Goal: Information Seeking & Learning: Learn about a topic

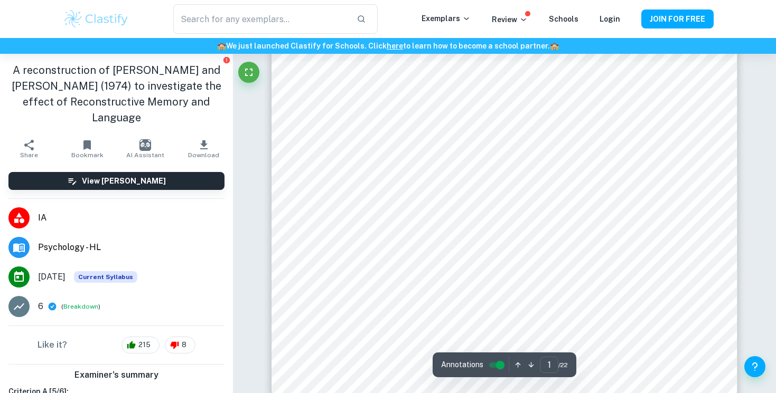
scroll to position [134, 0]
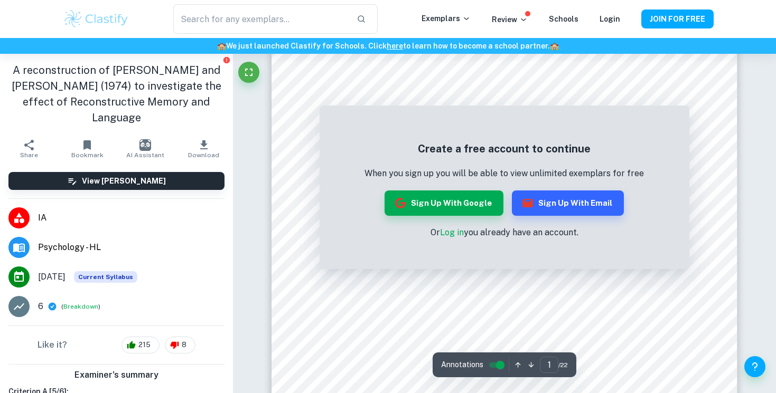
scroll to position [190, 0]
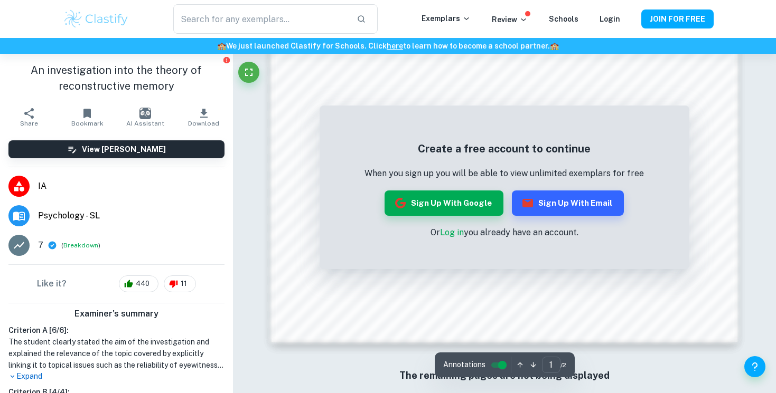
scroll to position [1066, 0]
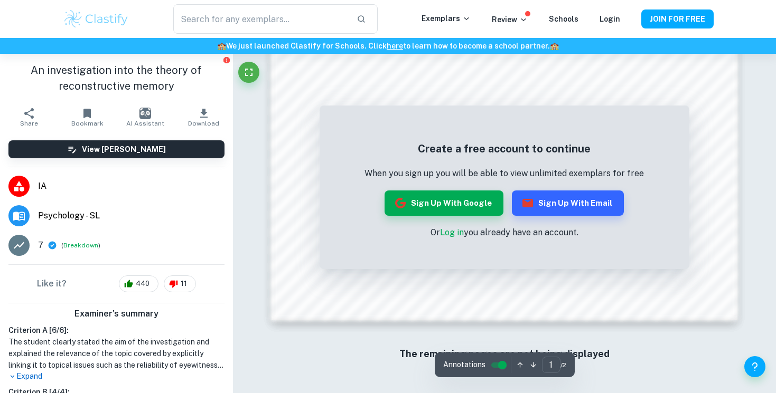
click at [446, 232] on link "Log in" at bounding box center [452, 233] width 24 height 10
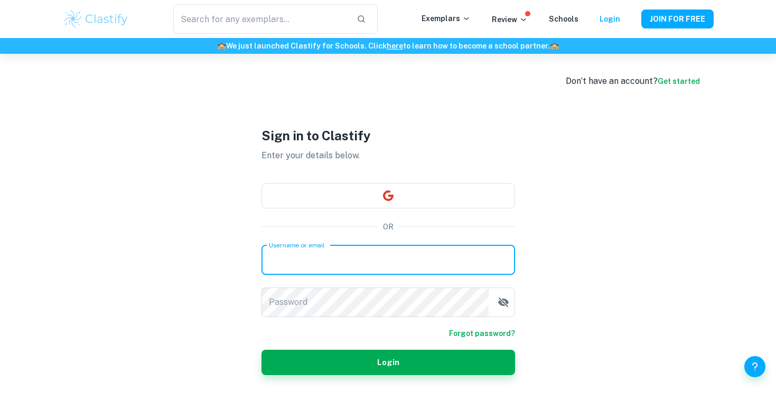
click at [406, 258] on input "Username or email" at bounding box center [388, 261] width 254 height 30
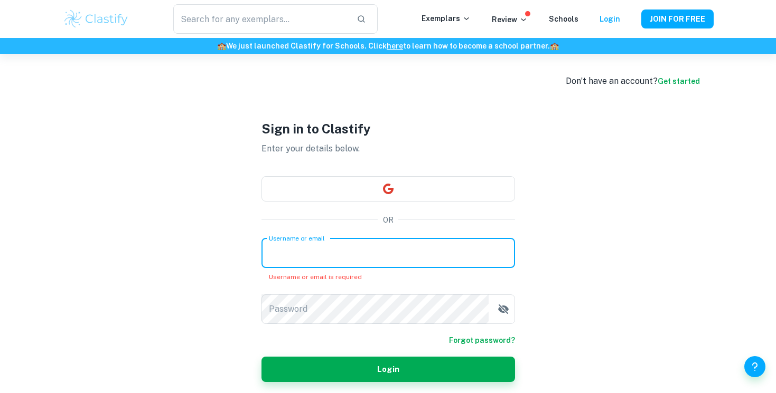
type input "niahdg@gmail.com"
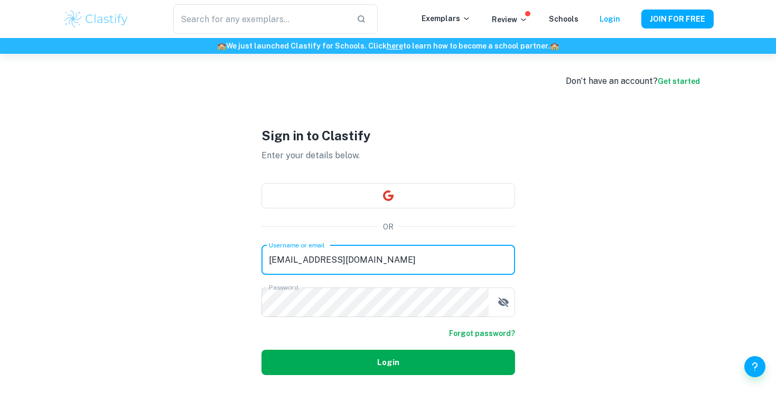
click at [371, 360] on button "Login" at bounding box center [388, 362] width 254 height 25
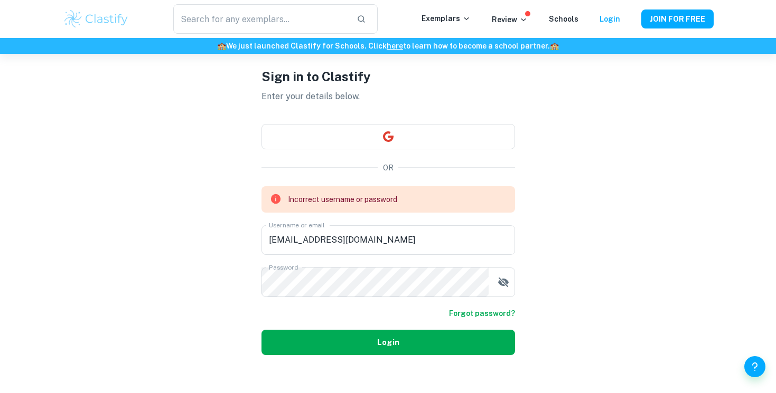
scroll to position [54, 0]
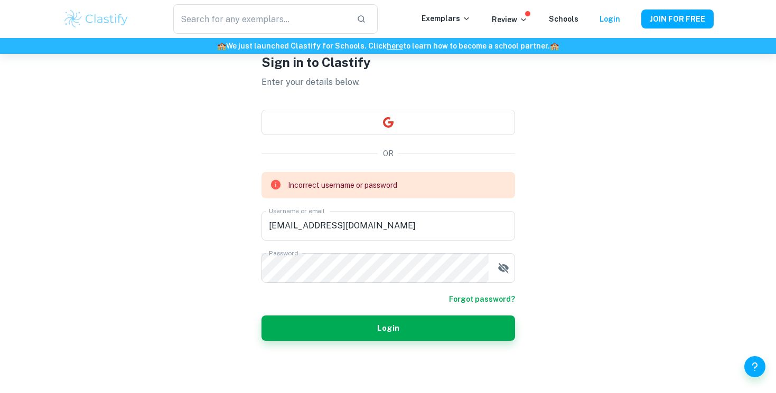
click at [465, 299] on link "Forgot password?" at bounding box center [482, 300] width 66 height 12
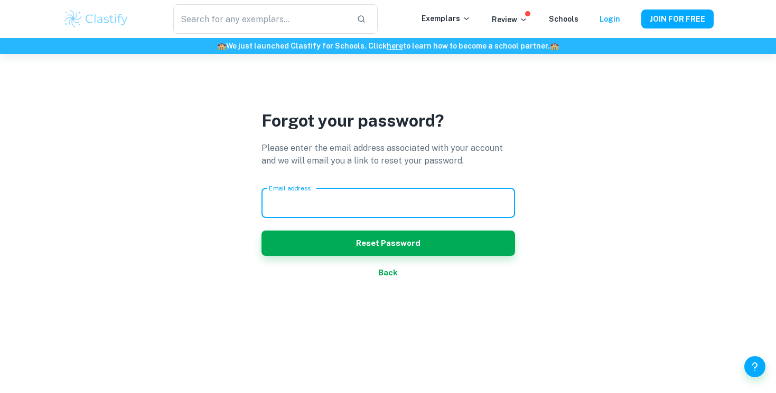
click at [350, 204] on input "Email address" at bounding box center [388, 204] width 254 height 30
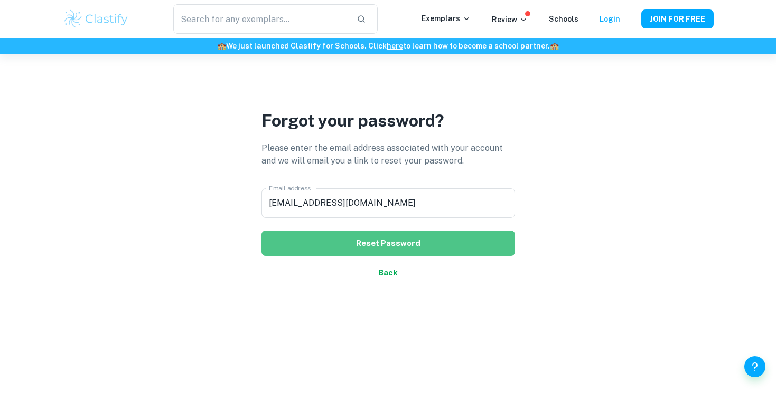
click at [326, 248] on button "Reset Password" at bounding box center [388, 243] width 254 height 25
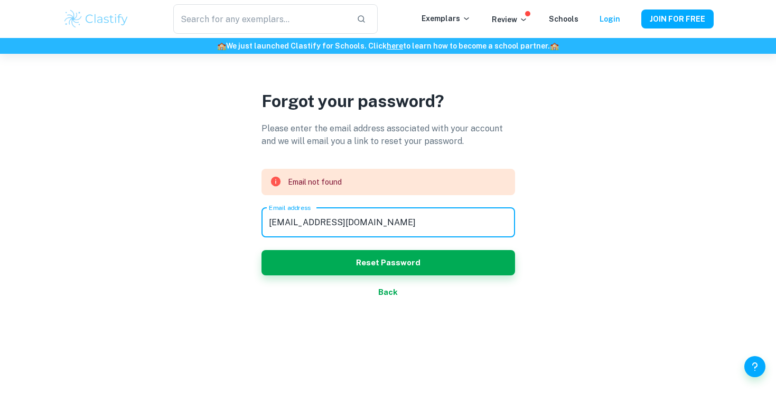
drag, startPoint x: 295, startPoint y: 222, endPoint x: 278, endPoint y: 222, distance: 16.9
click at [278, 222] on input "niahdg@gmail.com" at bounding box center [388, 223] width 254 height 30
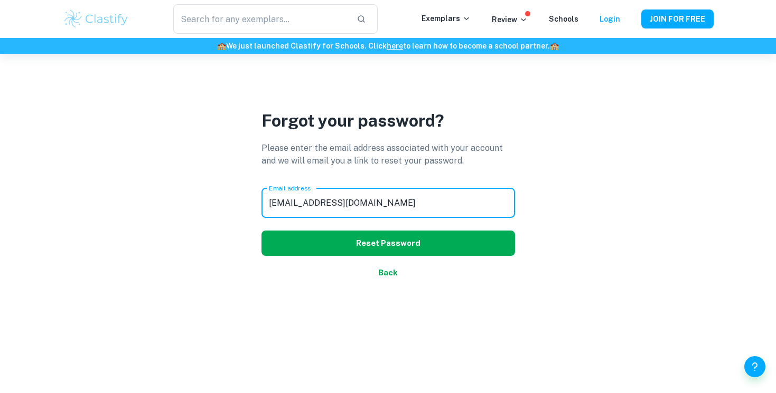
type input "niahaydn@gmail.com"
click at [297, 243] on button "Reset Password" at bounding box center [388, 243] width 254 height 25
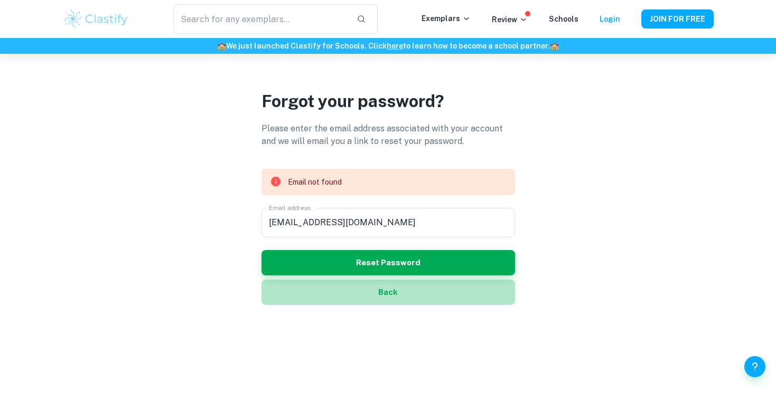
click at [389, 290] on button "Back" at bounding box center [388, 292] width 254 height 25
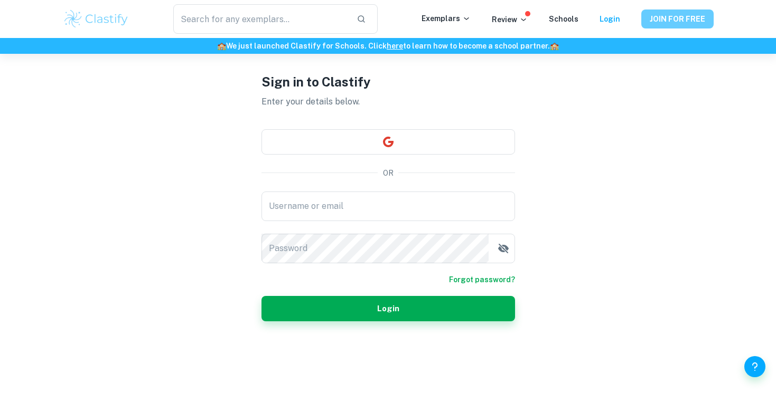
click at [682, 10] on button "JOIN FOR FREE" at bounding box center [677, 19] width 72 height 19
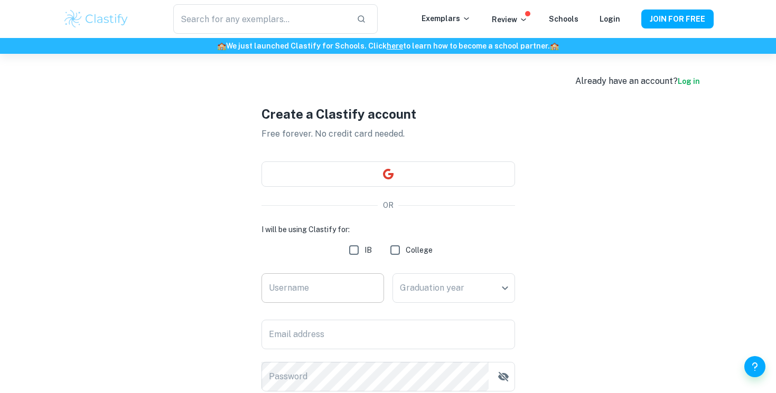
click at [334, 281] on input "Username" at bounding box center [322, 289] width 123 height 30
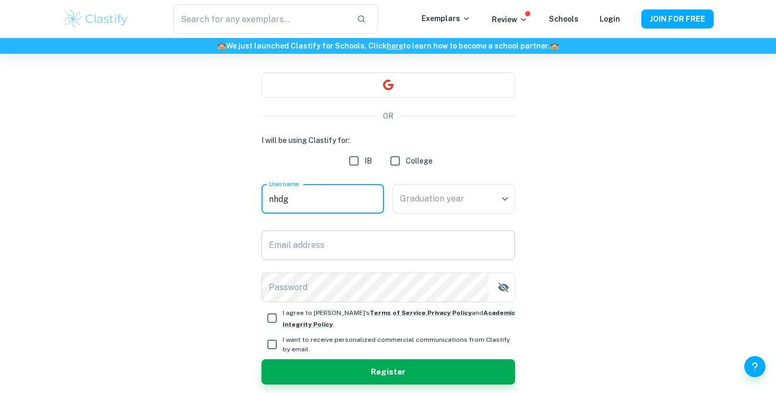
type input "nhdg"
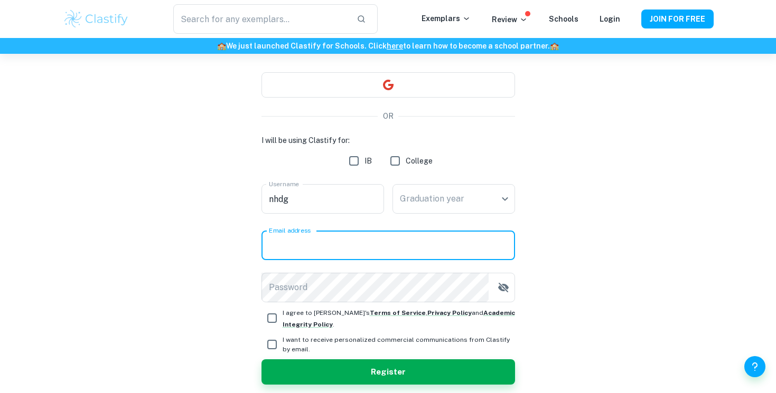
click at [358, 237] on input "Email address" at bounding box center [388, 246] width 254 height 30
type input "niahdg@gmail.com"
click at [428, 206] on body "We value your privacy We use cookies to enhance your browsing experience, serve…" at bounding box center [388, 161] width 776 height 393
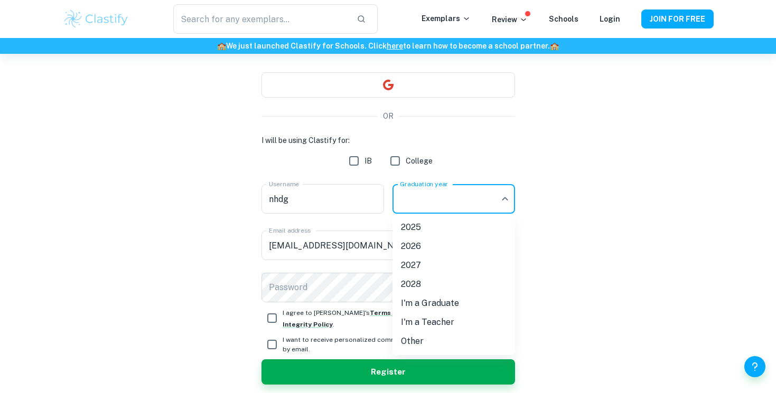
click at [431, 251] on li "2026" at bounding box center [453, 246] width 123 height 19
type input "2026"
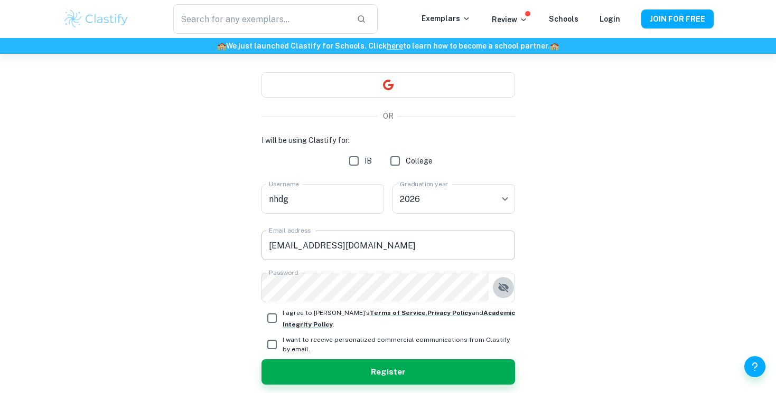
scroll to position [132, 0]
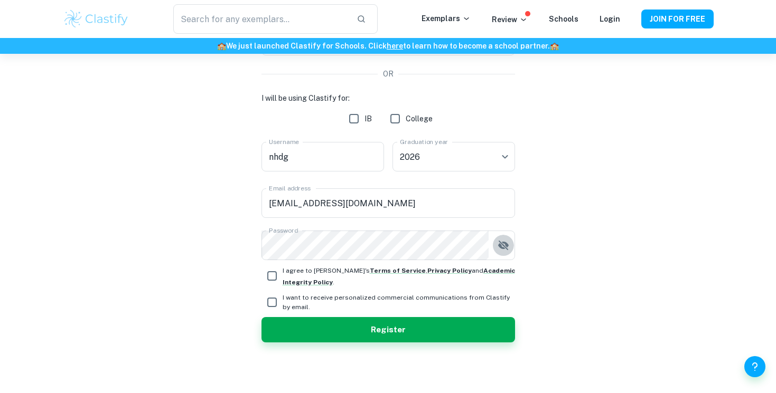
click at [272, 272] on input "I agree to Clastify's Terms of Service , Privacy Policy and Academic Integrity …" at bounding box center [271, 276] width 21 height 21
checkbox input "true"
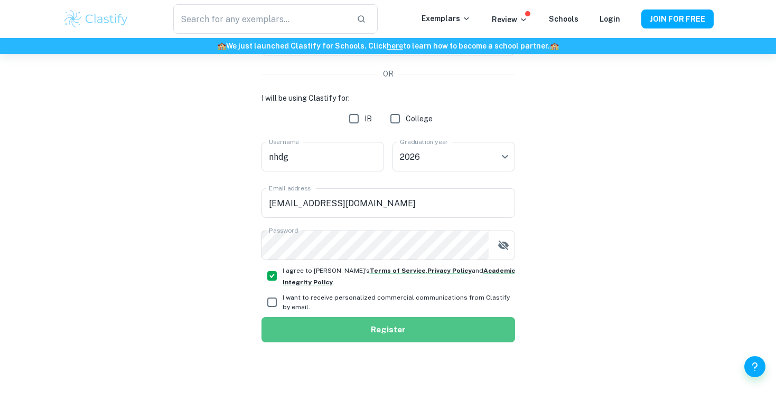
click at [320, 330] on button "Register" at bounding box center [388, 329] width 254 height 25
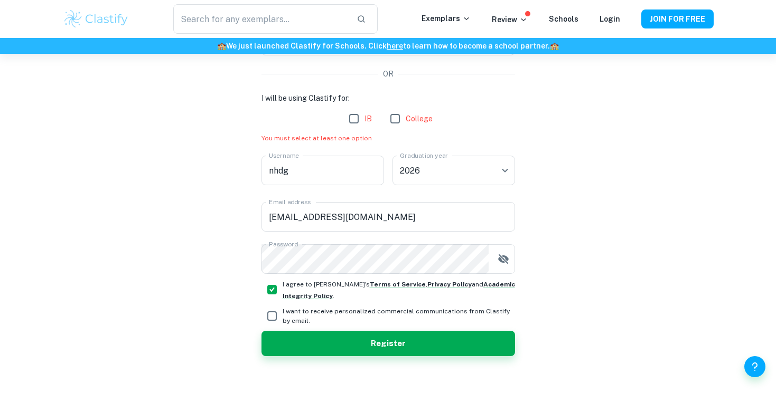
click at [355, 120] on input "IB" at bounding box center [353, 118] width 21 height 21
checkbox input "true"
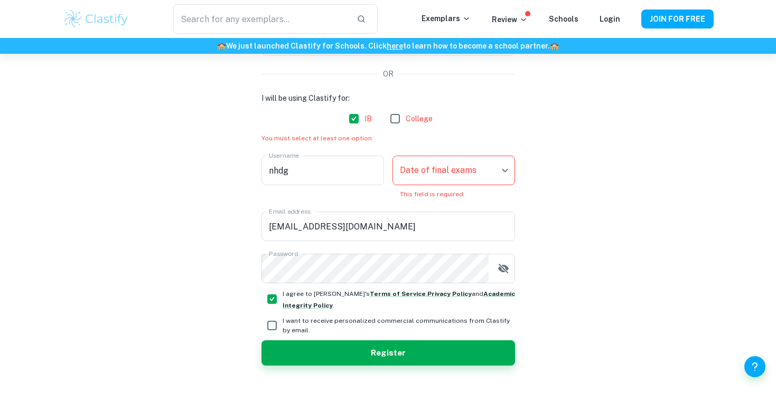
click at [434, 172] on body "We value your privacy We use cookies to enhance your browsing experience, serve…" at bounding box center [388, 118] width 776 height 393
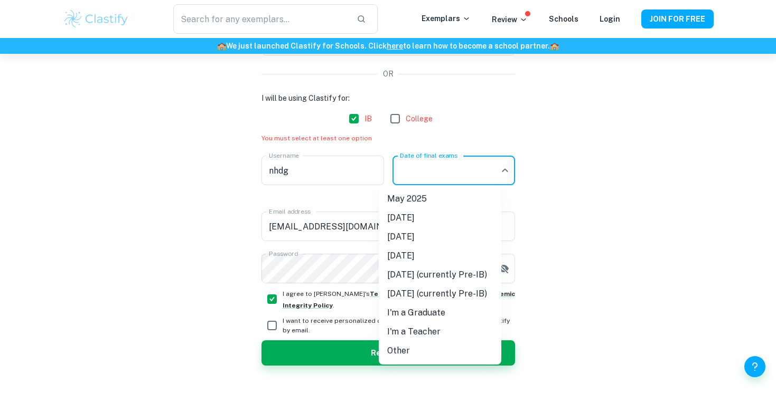
click at [428, 233] on li "May 2026" at bounding box center [440, 237] width 123 height 19
type input "M26"
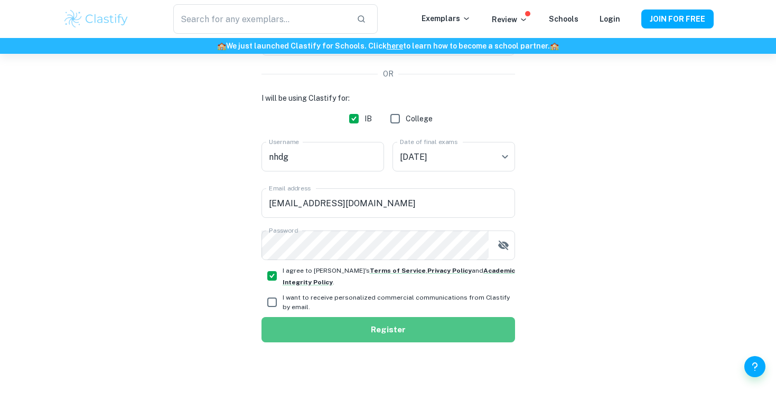
click at [401, 326] on button "Register" at bounding box center [388, 329] width 254 height 25
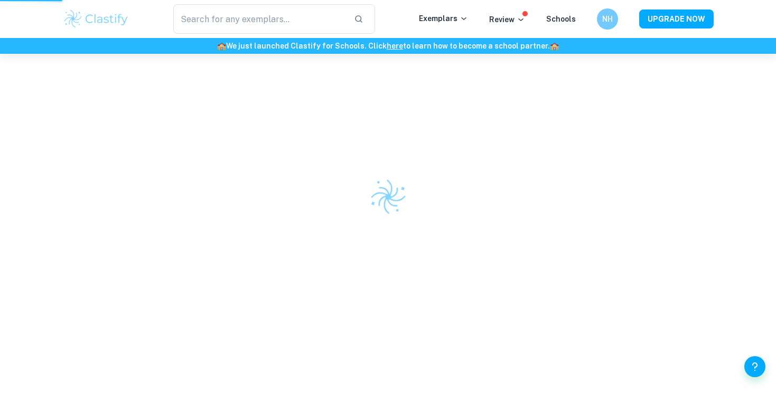
scroll to position [54, 0]
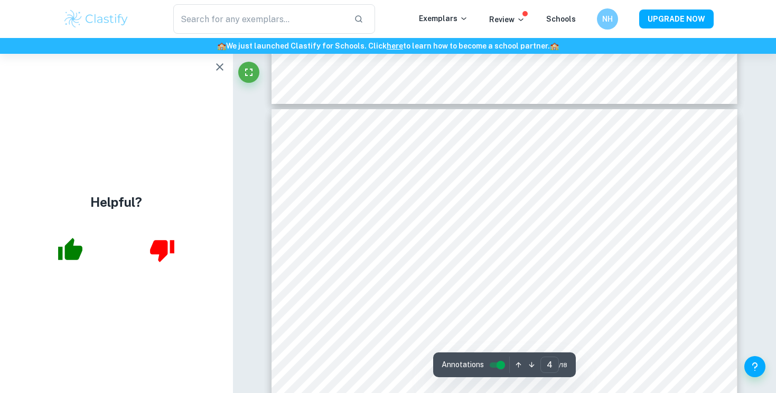
scroll to position [2042, 0]
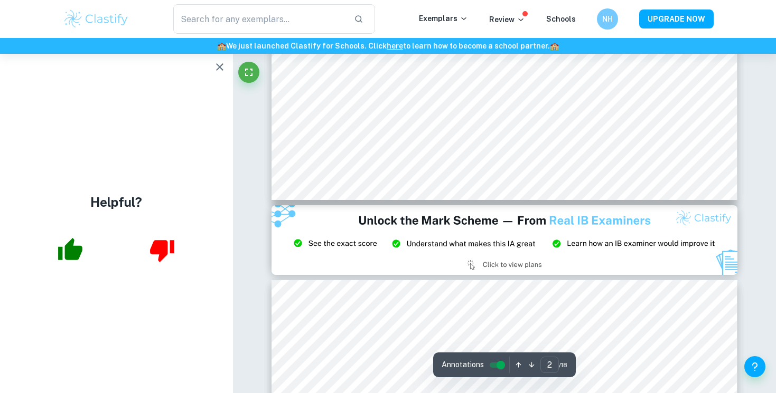
type input "3"
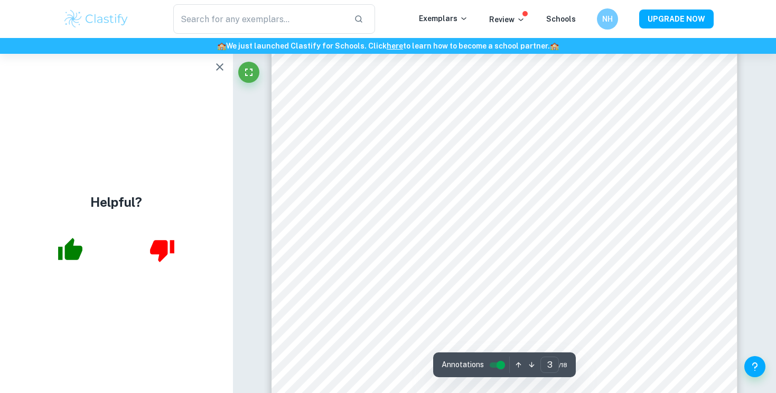
scroll to position [1513, 0]
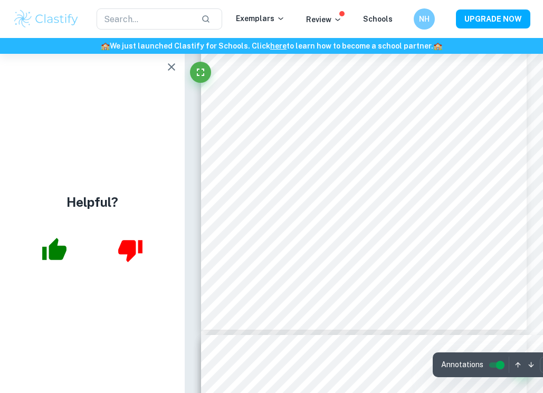
scroll to position [6878, 0]
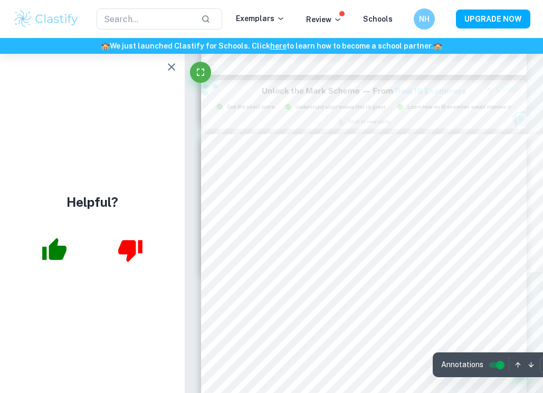
type input "14"
